Goal: Find contact information: Find contact information

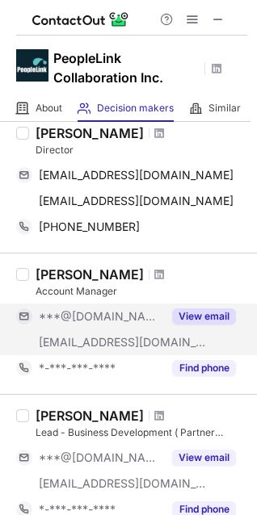
scroll to position [161, 0]
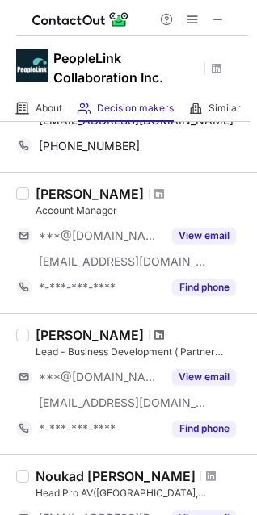
click at [154, 333] on span at bounding box center [159, 334] width 10 height 13
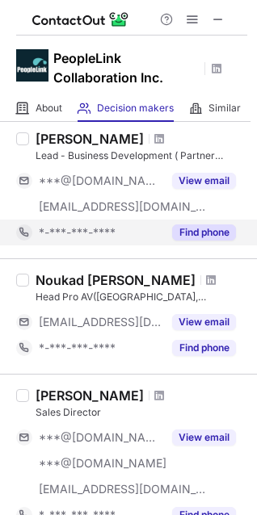
scroll to position [257, 0]
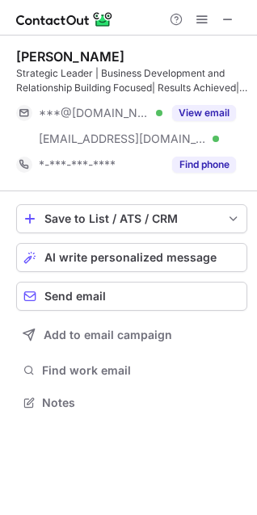
scroll to position [390, 257]
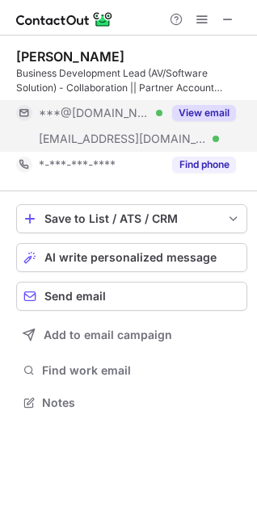
click at [192, 114] on button "View email" at bounding box center [204, 113] width 64 height 16
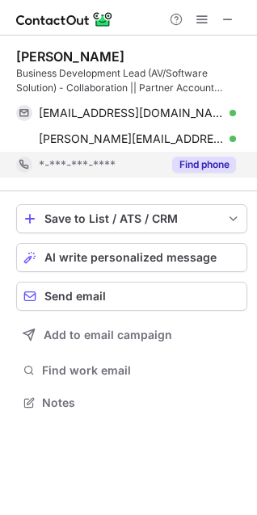
click at [199, 160] on button "Find phone" at bounding box center [204, 164] width 64 height 16
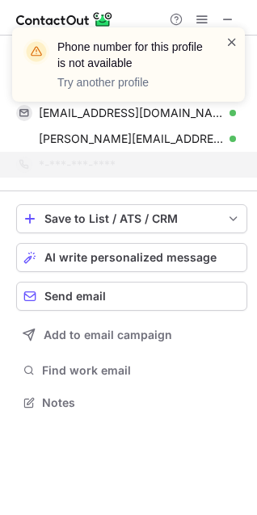
click at [229, 41] on span at bounding box center [231, 42] width 13 height 16
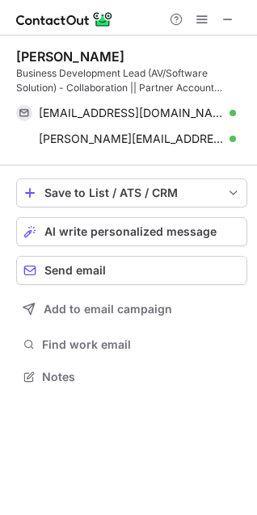
scroll to position [365, 257]
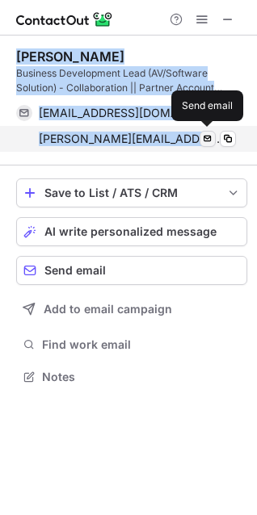
drag, startPoint x: 19, startPoint y: 52, endPoint x: 211, endPoint y: 144, distance: 213.6
click at [211, 144] on div "Aakash Saha Business Development Lead (AV/Software Solution) - Collaboration ||…" at bounding box center [131, 99] width 231 height 103
copy div "Aakash Saha Business Development Lead (AV/Software Solution) - Collaboration ||…"
